Goal: Task Accomplishment & Management: Manage account settings

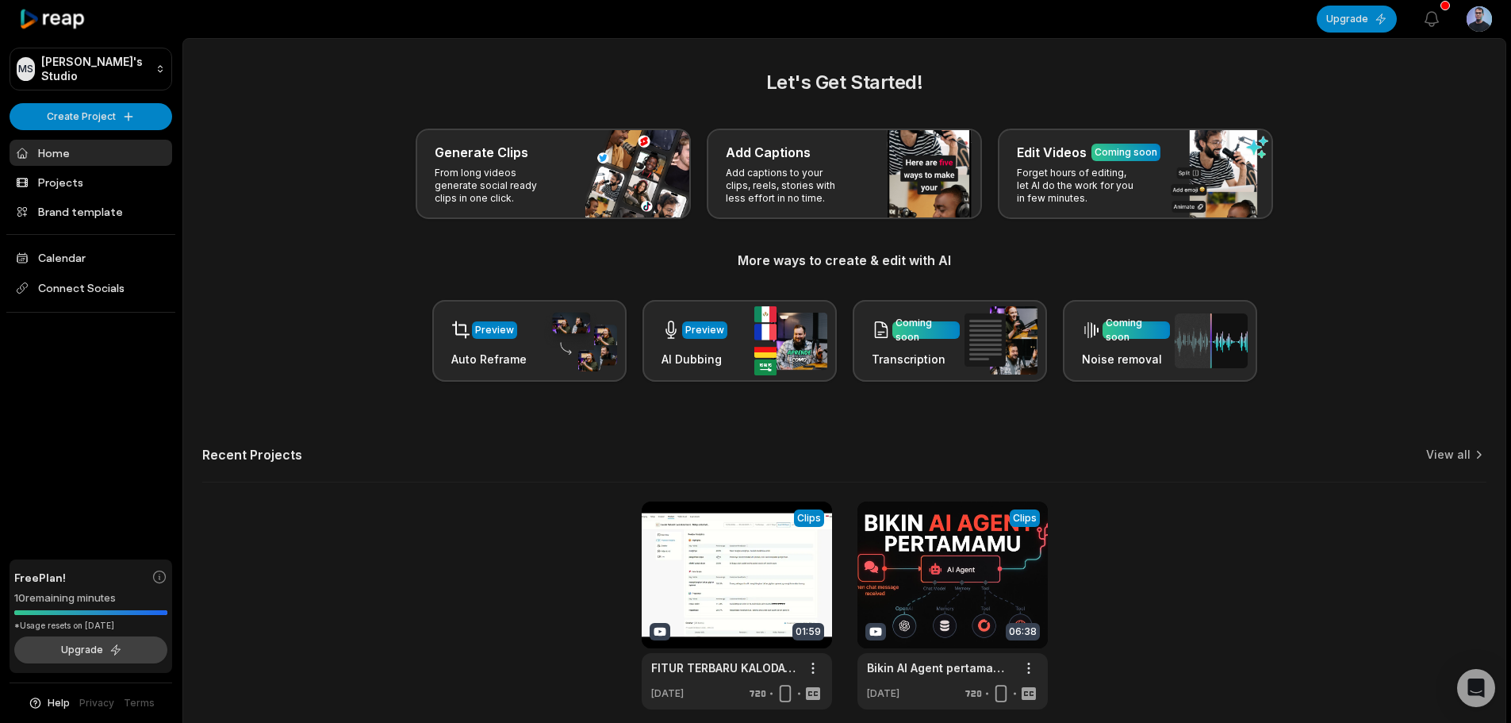
click at [109, 655] on button "Upgrade" at bounding box center [90, 649] width 153 height 27
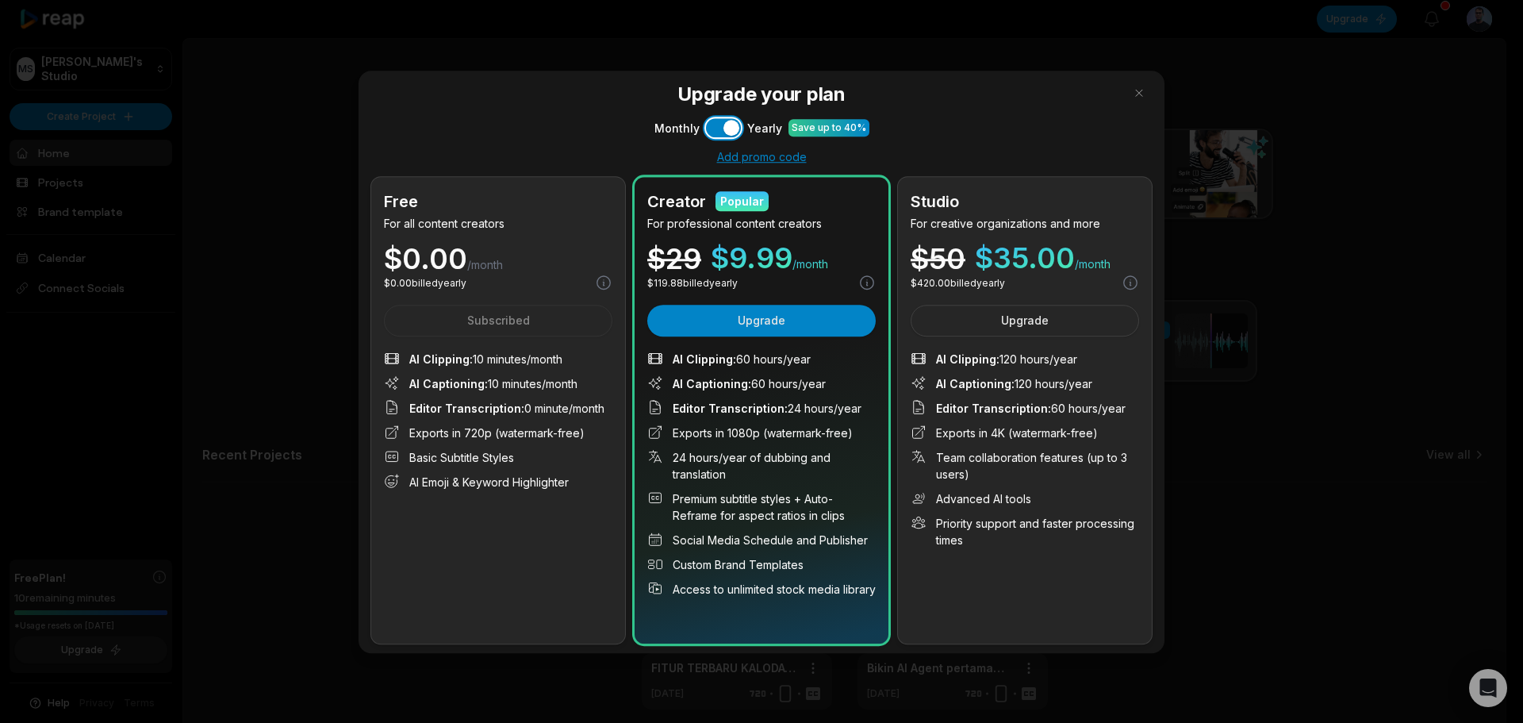
click at [720, 119] on button "Use setting" at bounding box center [723, 127] width 35 height 19
